Goal: Information Seeking & Learning: Find specific fact

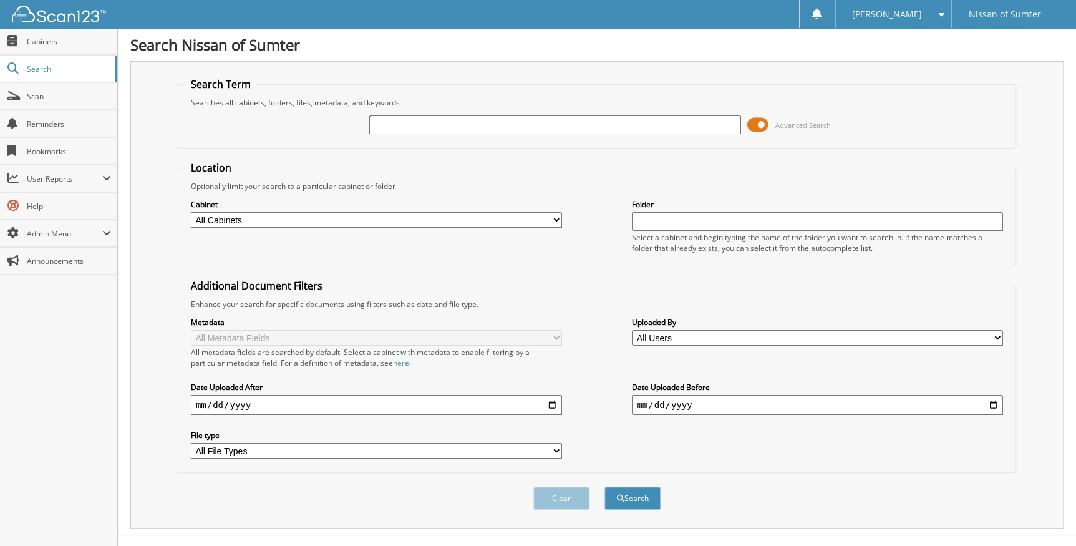
click at [442, 125] on input "text" at bounding box center [554, 124] width 371 height 19
type input "753756"
click at [766, 127] on span at bounding box center [758, 124] width 21 height 19
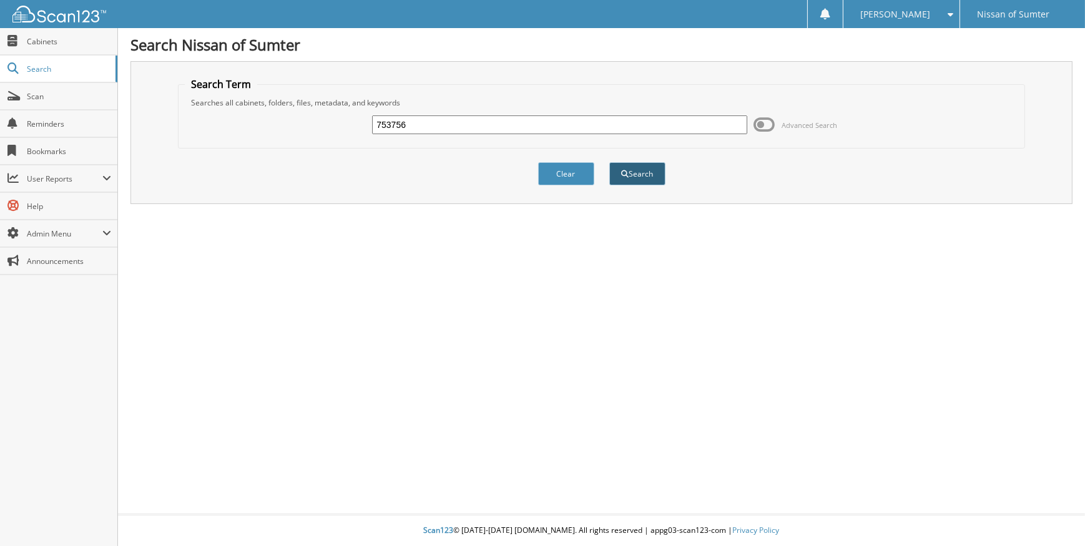
click at [643, 167] on button "Search" at bounding box center [637, 173] width 56 height 23
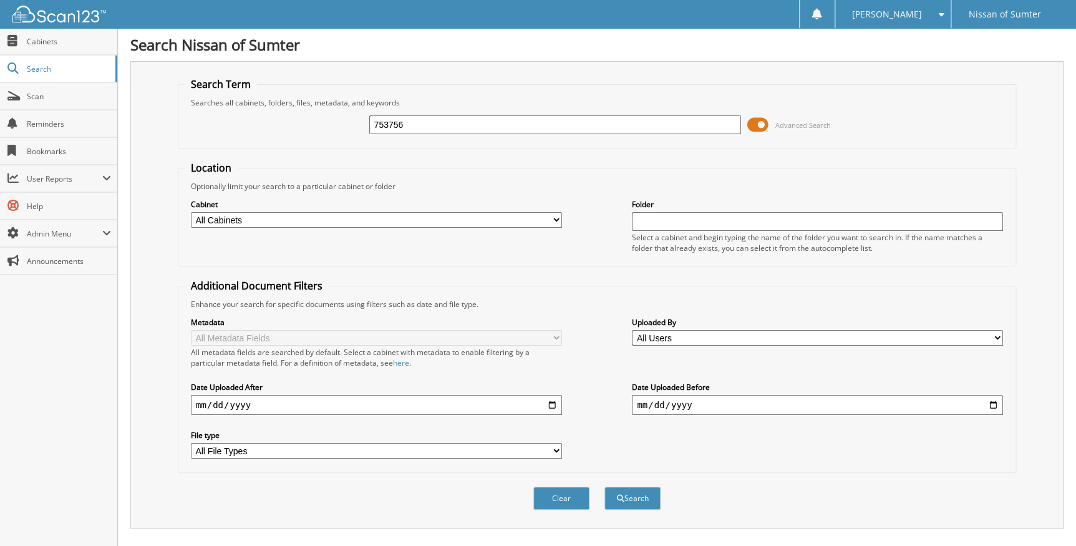
click at [766, 124] on span at bounding box center [758, 124] width 21 height 19
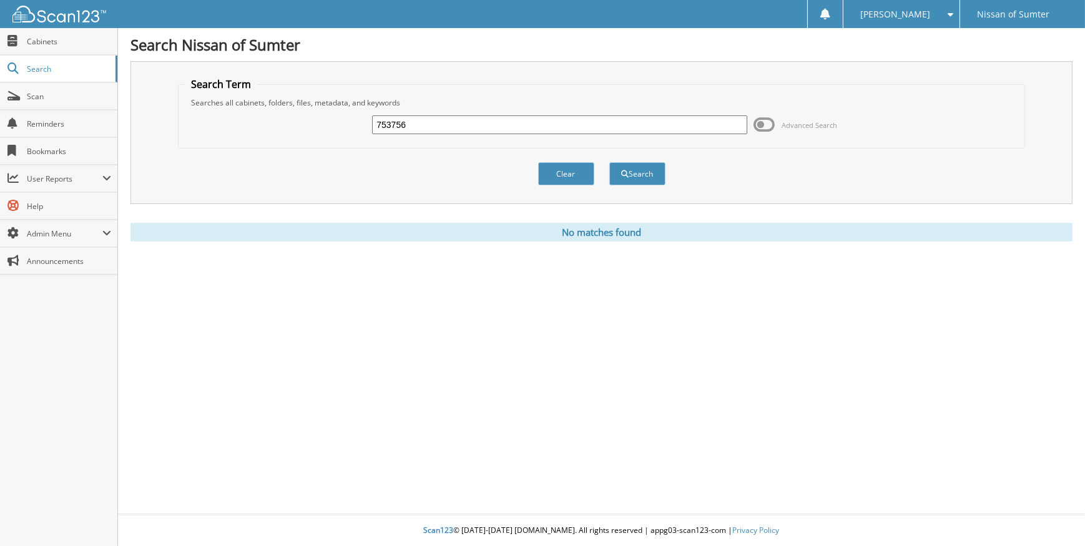
drag, startPoint x: 443, startPoint y: 131, endPoint x: 320, endPoint y: 129, distance: 122.9
click at [321, 131] on div "753756 Advanced Search" at bounding box center [601, 125] width 832 height 34
paste input "57"
type input "753576"
click at [636, 172] on button "Search" at bounding box center [637, 173] width 56 height 23
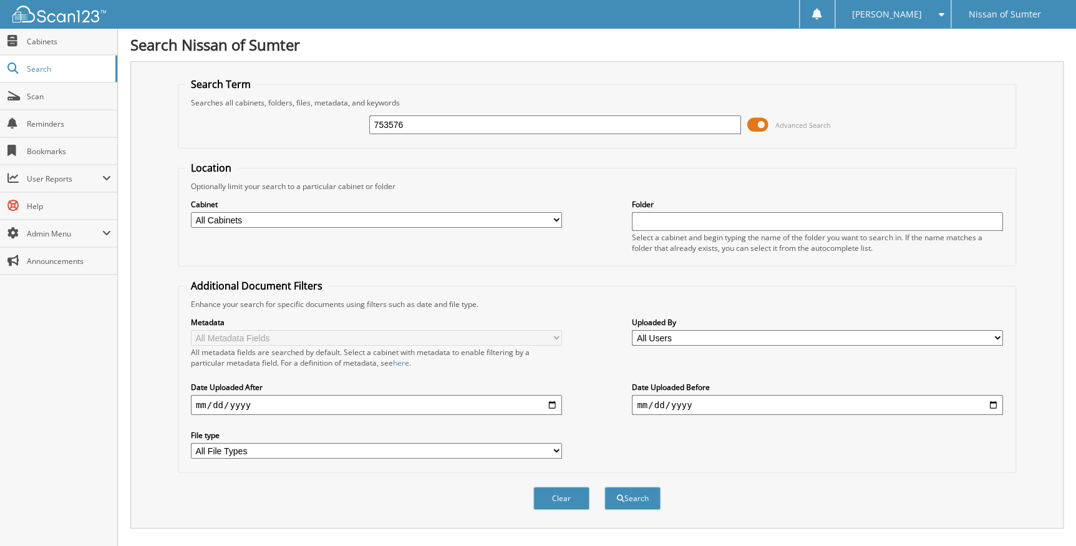
click at [763, 124] on span at bounding box center [758, 124] width 21 height 19
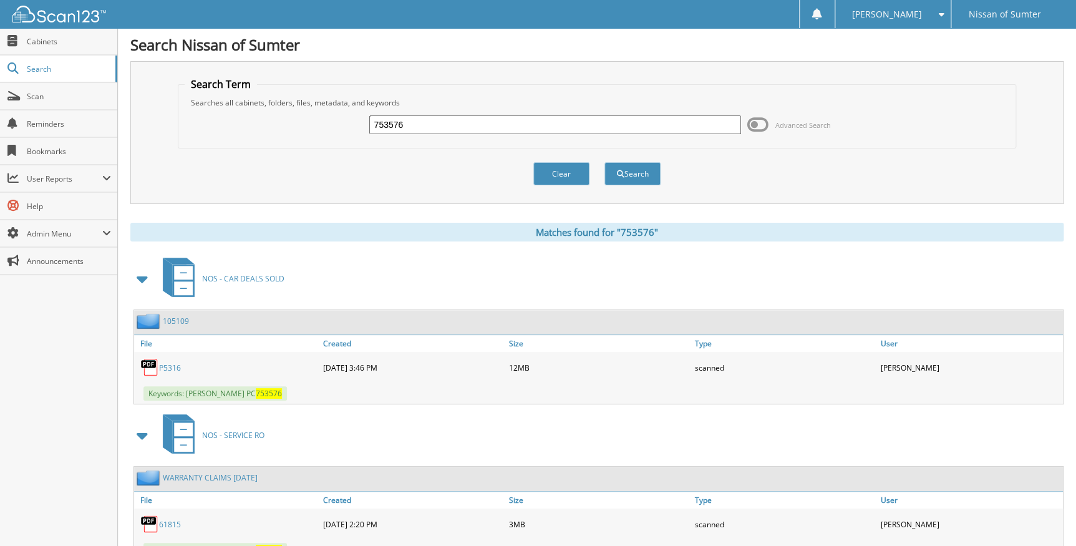
click at [170, 364] on link "P5316" at bounding box center [170, 368] width 22 height 11
